Goal: Check status: Verify the current state of an ongoing process or item

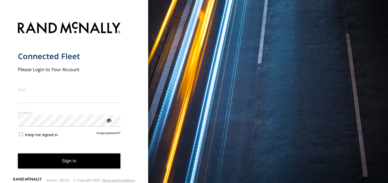
type input "**********"
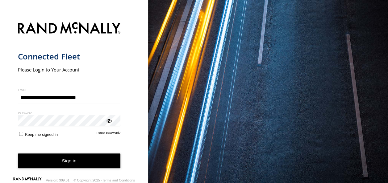
drag, startPoint x: 0, startPoint y: 0, endPoint x: 53, endPoint y: 168, distance: 175.9
click at [53, 168] on button "Sign in" at bounding box center [69, 161] width 103 height 15
click at [66, 162] on button "Sign in" at bounding box center [69, 161] width 103 height 15
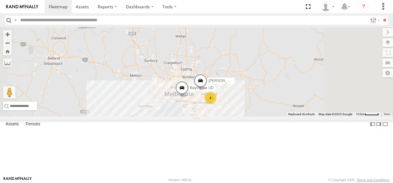
drag, startPoint x: 289, startPoint y: 138, endPoint x: 231, endPoint y: 133, distance: 58.3
click at [231, 117] on div "[PERSON_NAME] FRR Westside UD 4 Bayswater UD [PERSON_NAME] BMW" at bounding box center [196, 72] width 393 height 90
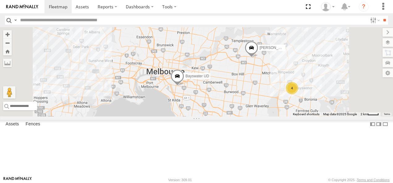
drag, startPoint x: 298, startPoint y: 126, endPoint x: 271, endPoint y: 135, distance: 28.6
click at [271, 117] on div "[PERSON_NAME] FRR Westside UD Bayswater UD [PERSON_NAME] BMW 4" at bounding box center [196, 72] width 393 height 90
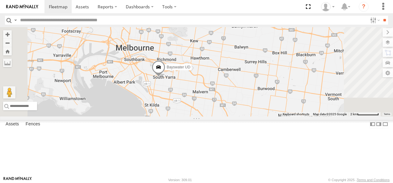
click at [165, 77] on span at bounding box center [159, 69] width 14 height 17
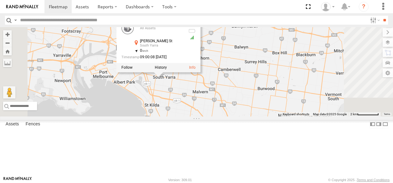
click at [193, 117] on div "Bendigo Isuzu FRR Westside UD Bayswater UD [PERSON_NAME] BMW Bayswater UD All A…" at bounding box center [196, 72] width 393 height 90
